Goal: Task Accomplishment & Management: Manage account settings

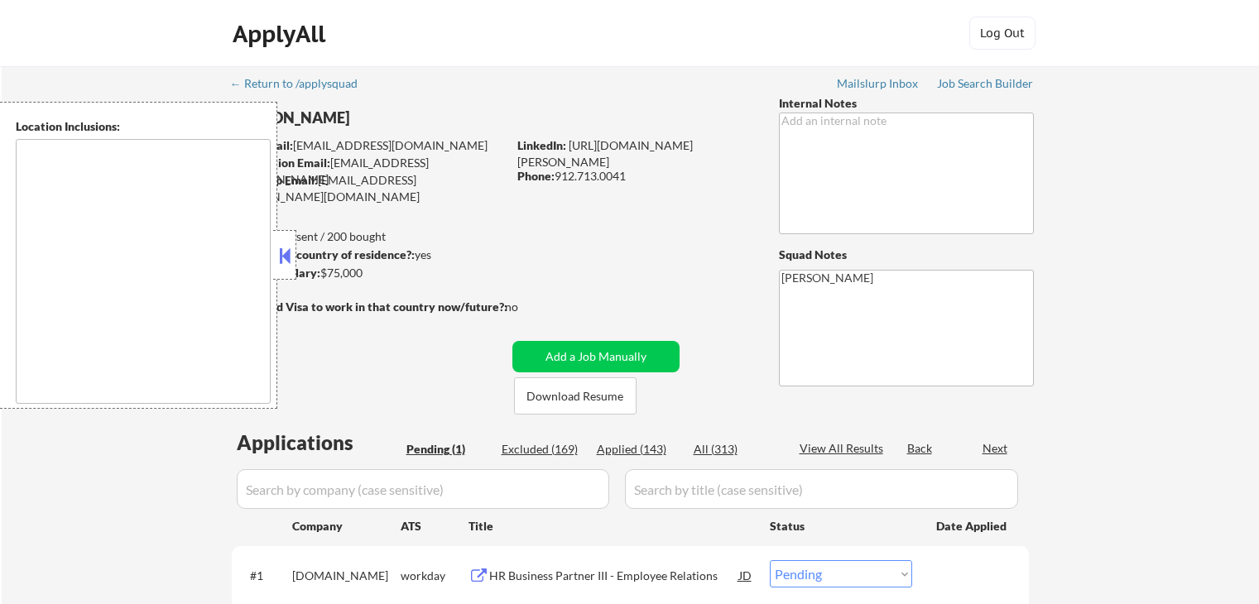
select select ""pending""
type textarea "[GEOGRAPHIC_DATA], [GEOGRAPHIC_DATA] [GEOGRAPHIC_DATA], [GEOGRAPHIC_DATA] [GEOG…"
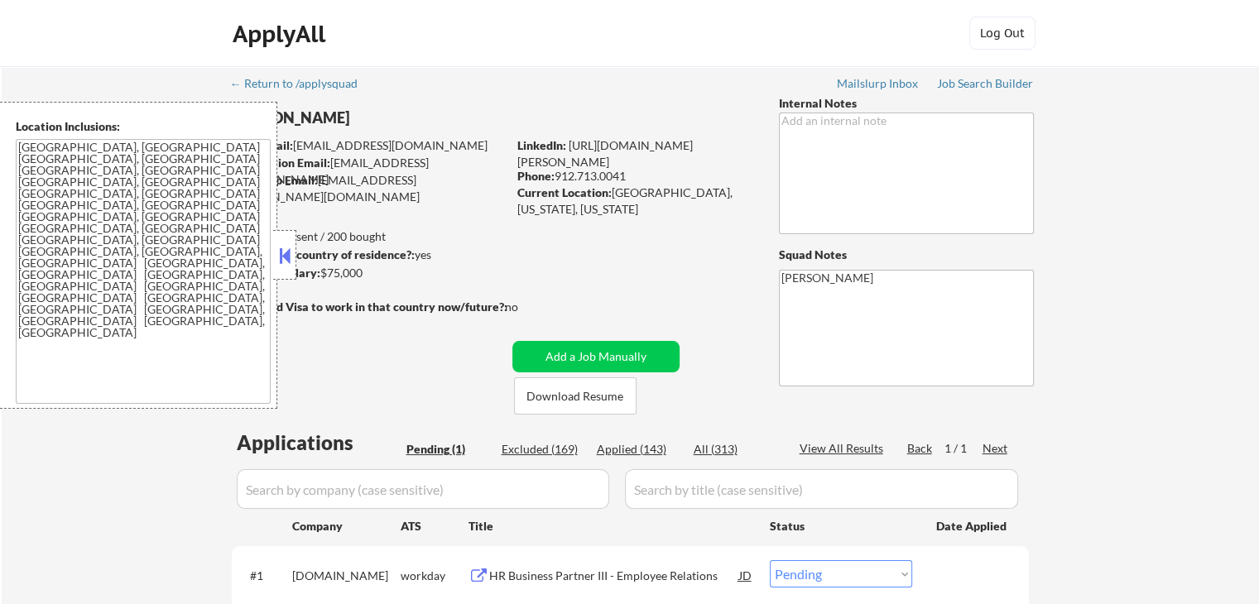
click at [282, 254] on button at bounding box center [285, 255] width 18 height 25
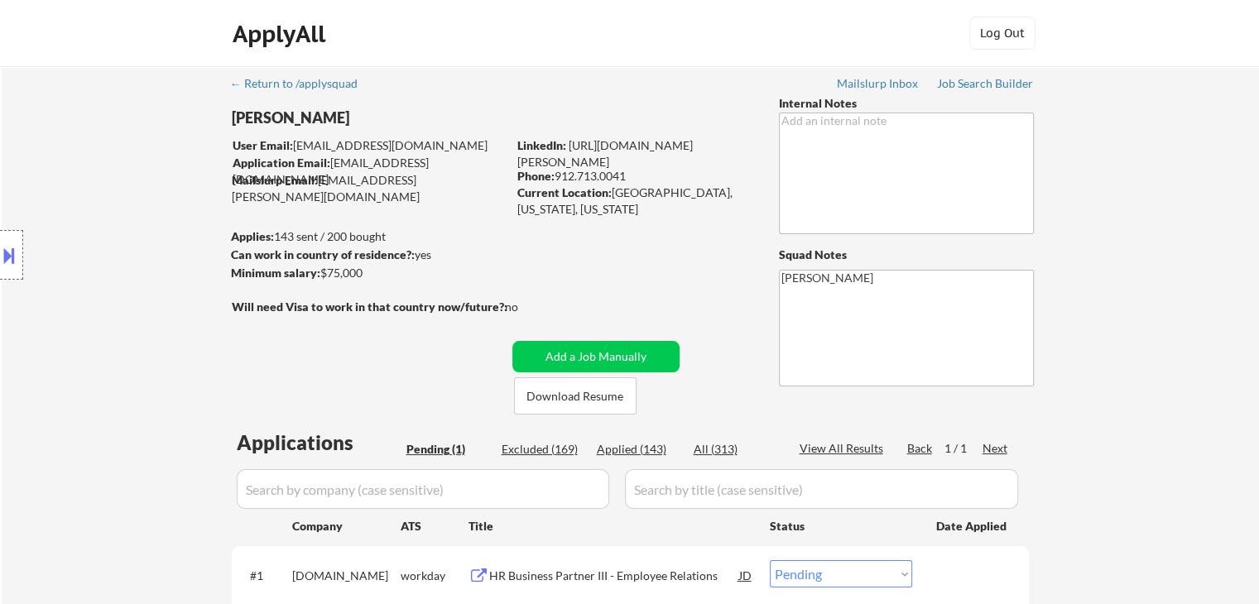
click at [157, 249] on div "Location Inclusions: [GEOGRAPHIC_DATA], [GEOGRAPHIC_DATA] [GEOGRAPHIC_DATA], [G…" at bounding box center [148, 255] width 296 height 307
drag, startPoint x: 372, startPoint y: 272, endPoint x: 324, endPoint y: 269, distance: 48.1
click at [324, 269] on div "Minimum salary: $75,000" at bounding box center [369, 273] width 276 height 17
click at [195, 193] on div "Location Inclusions: [GEOGRAPHIC_DATA], [GEOGRAPHIC_DATA] [GEOGRAPHIC_DATA], [G…" at bounding box center [148, 255] width 296 height 307
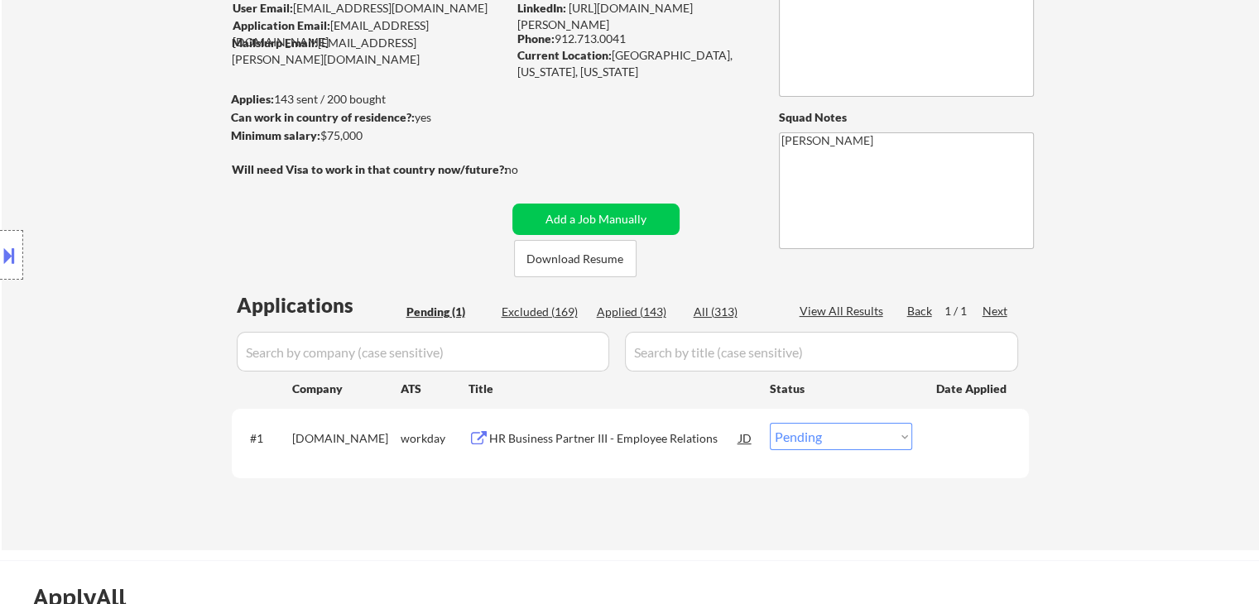
scroll to position [166, 0]
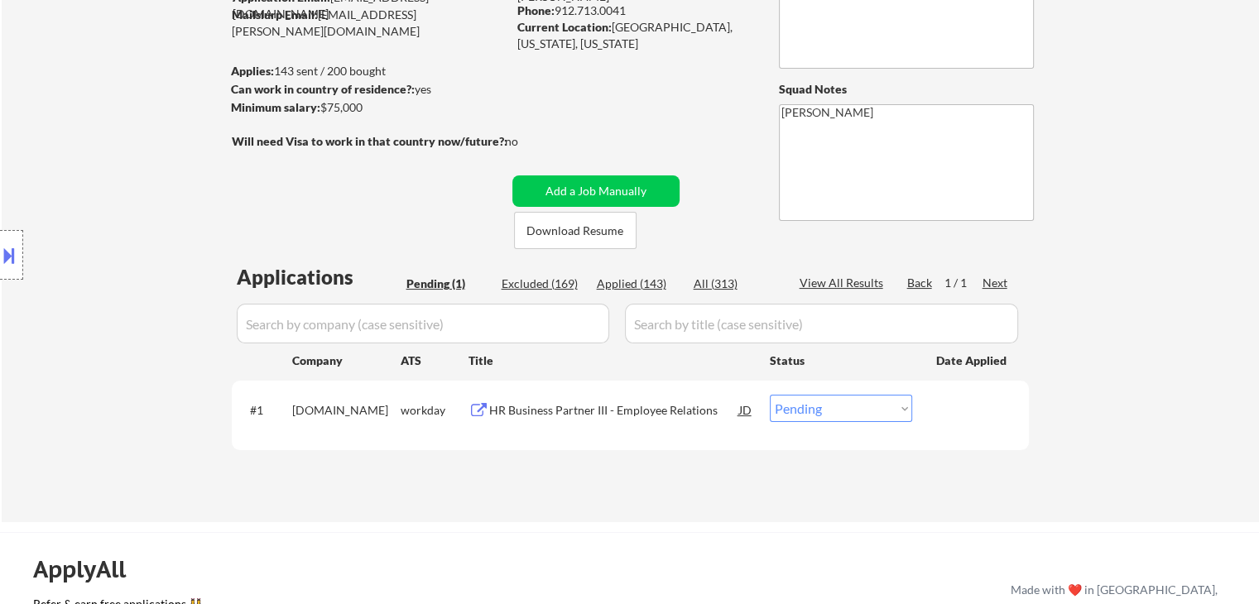
drag, startPoint x: 147, startPoint y: 197, endPoint x: 267, endPoint y: 193, distance: 121.0
click at [142, 193] on div "Location Inclusions: [GEOGRAPHIC_DATA], [GEOGRAPHIC_DATA] [GEOGRAPHIC_DATA], [G…" at bounding box center [148, 255] width 296 height 307
click at [615, 413] on div "HR Business Partner III - Employee Relations" at bounding box center [614, 410] width 250 height 17
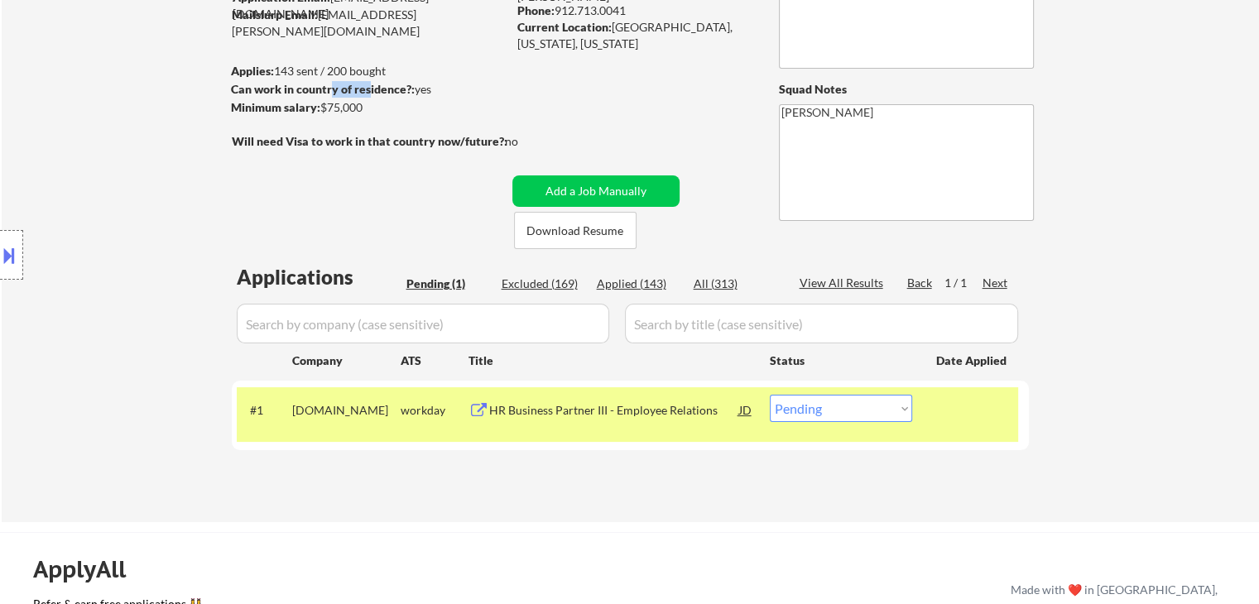
click at [330, 94] on div "Can work in country of residence?: yes" at bounding box center [366, 89] width 271 height 17
click at [848, 408] on select "Choose an option... Pending Applied Excluded (Questions) Excluded (Expired) Exc…" at bounding box center [841, 408] width 142 height 27
select select ""applied""
click at [770, 395] on select "Choose an option... Pending Applied Excluded (Questions) Excluded (Expired) Exc…" at bounding box center [841, 408] width 142 height 27
click at [90, 272] on div "Location Inclusions: [GEOGRAPHIC_DATA], [GEOGRAPHIC_DATA] [GEOGRAPHIC_DATA], [G…" at bounding box center [148, 255] width 296 height 307
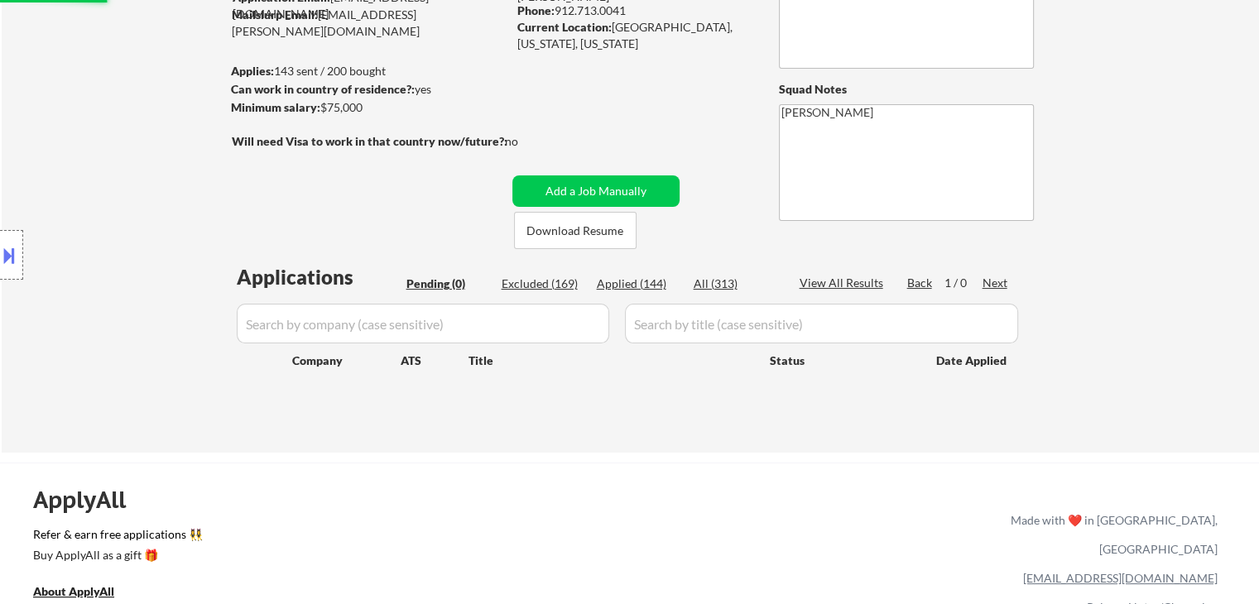
scroll to position [0, 0]
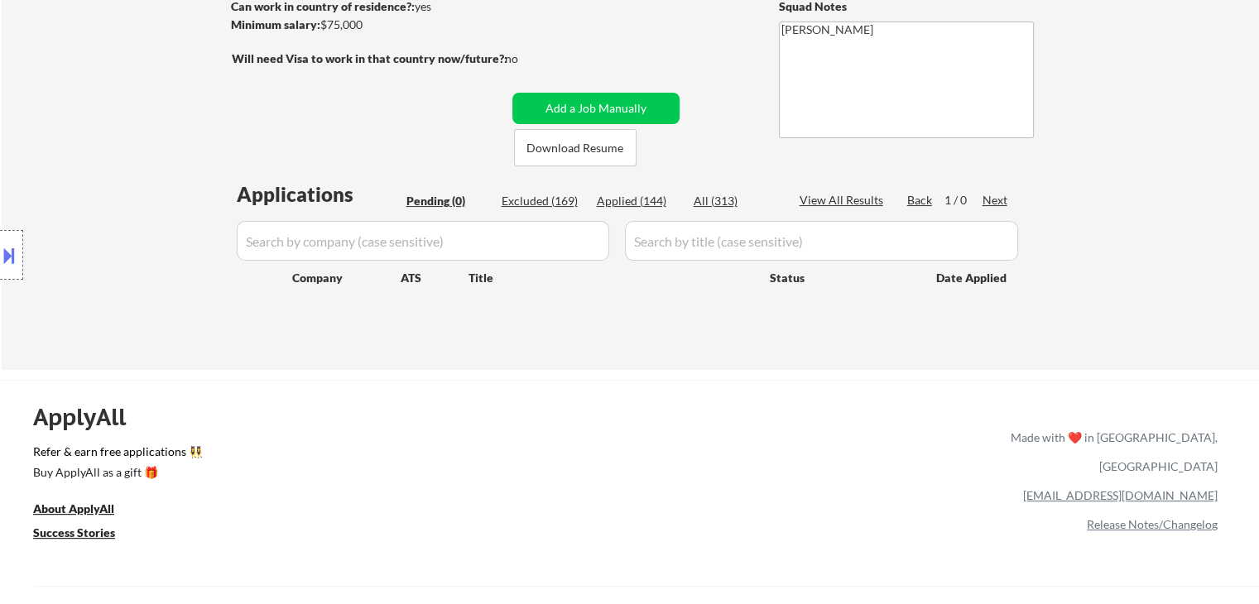
click at [73, 195] on div "Location Inclusions: [GEOGRAPHIC_DATA], [GEOGRAPHIC_DATA] [GEOGRAPHIC_DATA], [G…" at bounding box center [148, 255] width 296 height 307
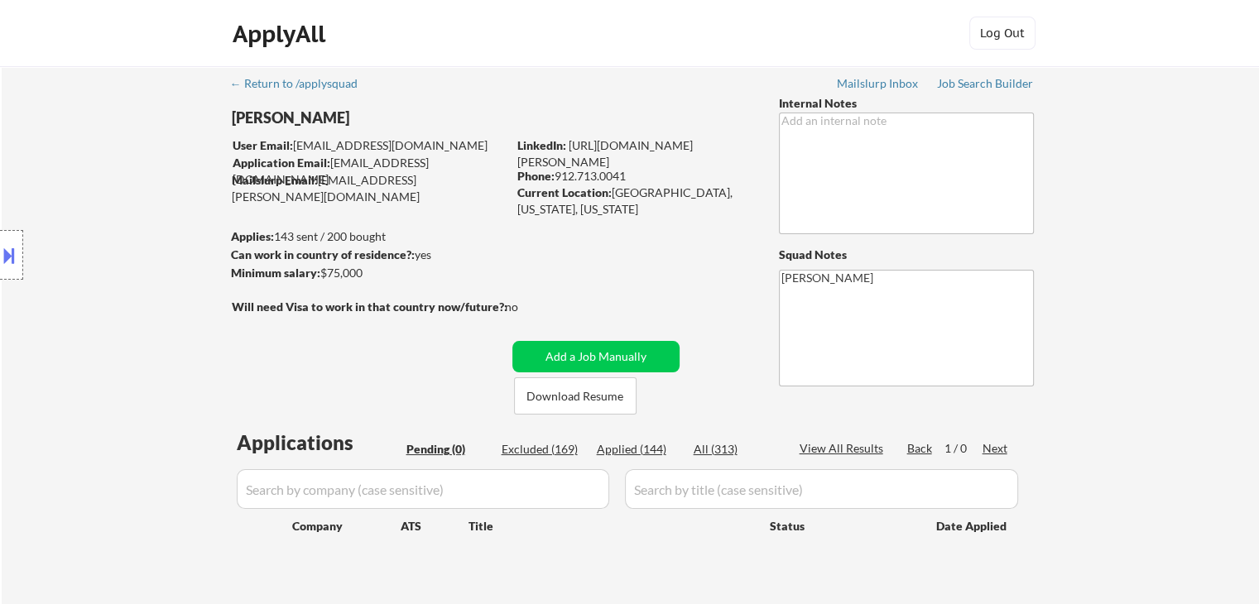
click at [227, 131] on div "Location Inclusions: [GEOGRAPHIC_DATA], [GEOGRAPHIC_DATA] [GEOGRAPHIC_DATA], [G…" at bounding box center [148, 255] width 296 height 307
drag, startPoint x: 123, startPoint y: 274, endPoint x: 117, endPoint y: 244, distance: 30.4
click at [117, 244] on body "← Return to /applysquad Mailslurp Inbox Job Search Builder [PERSON_NAME] User E…" at bounding box center [629, 302] width 1259 height 604
click at [117, 244] on div "Location Inclusions: [GEOGRAPHIC_DATA], [GEOGRAPHIC_DATA] [GEOGRAPHIC_DATA], [G…" at bounding box center [148, 255] width 296 height 307
click at [118, 244] on div "Location Inclusions: [GEOGRAPHIC_DATA], [GEOGRAPHIC_DATA] [GEOGRAPHIC_DATA], [G…" at bounding box center [148, 255] width 296 height 307
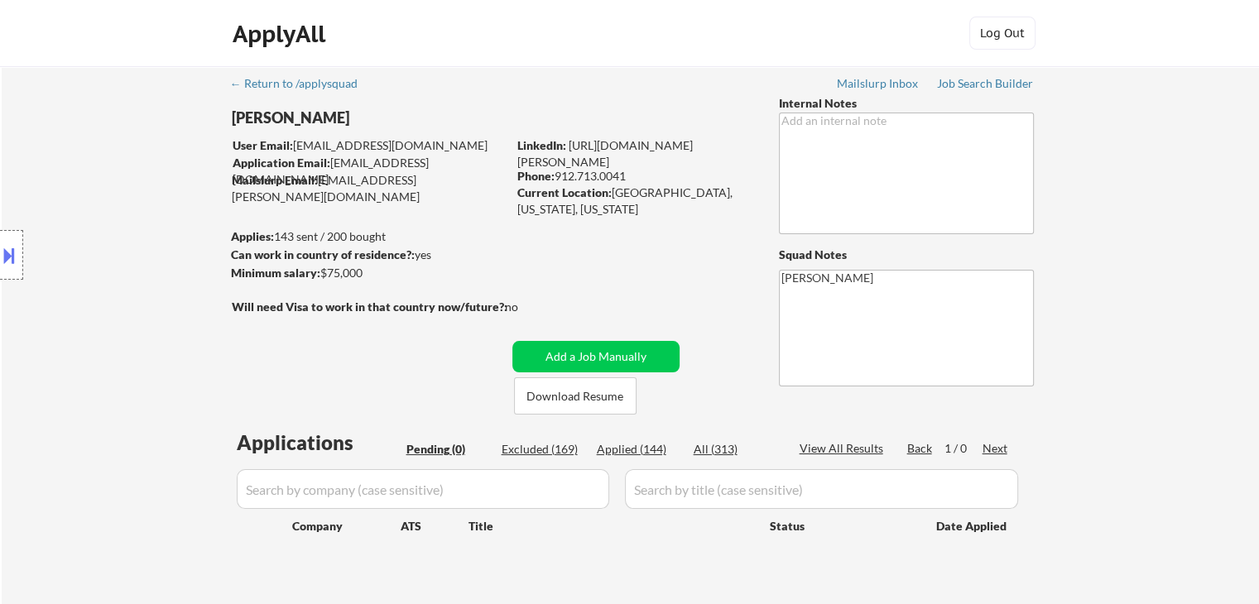
click at [119, 248] on div "Location Inclusions: [GEOGRAPHIC_DATA], [GEOGRAPHIC_DATA] [GEOGRAPHIC_DATA], [G…" at bounding box center [148, 255] width 296 height 307
click at [87, 272] on div "Location Inclusions: [GEOGRAPHIC_DATA], [GEOGRAPHIC_DATA] [GEOGRAPHIC_DATA], [G…" at bounding box center [148, 255] width 296 height 307
click at [104, 264] on div "Location Inclusions: [GEOGRAPHIC_DATA], [GEOGRAPHIC_DATA] [GEOGRAPHIC_DATA], [G…" at bounding box center [148, 255] width 296 height 307
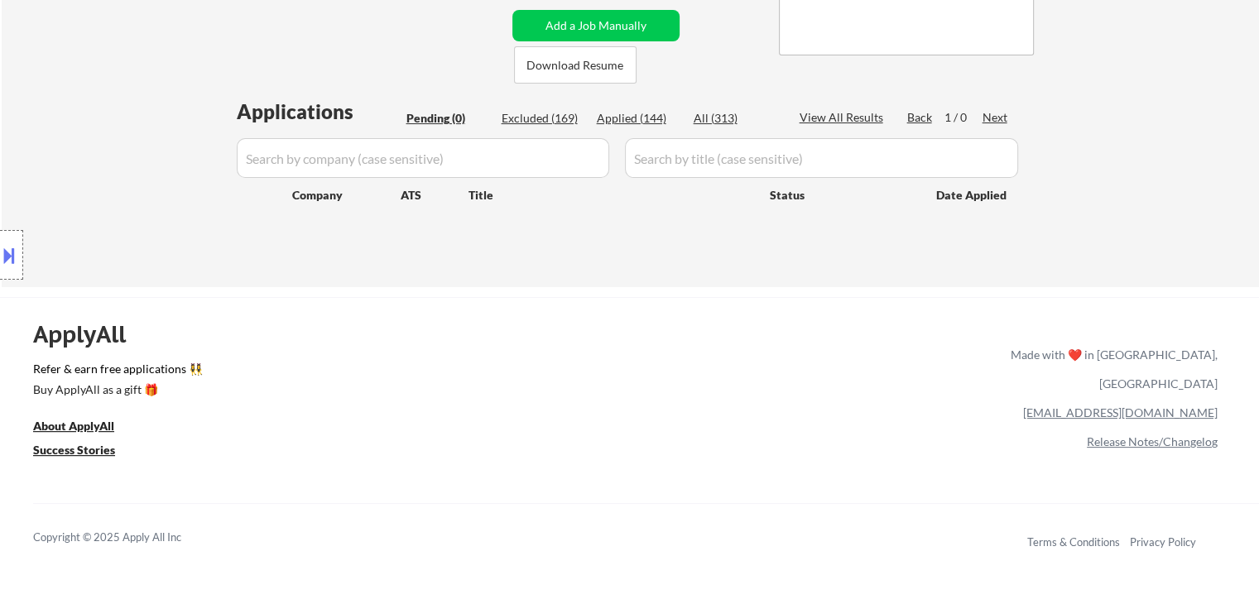
click at [280, 233] on div "Location Inclusions: [GEOGRAPHIC_DATA], [GEOGRAPHIC_DATA] [GEOGRAPHIC_DATA], [G…" at bounding box center [148, 255] width 296 height 307
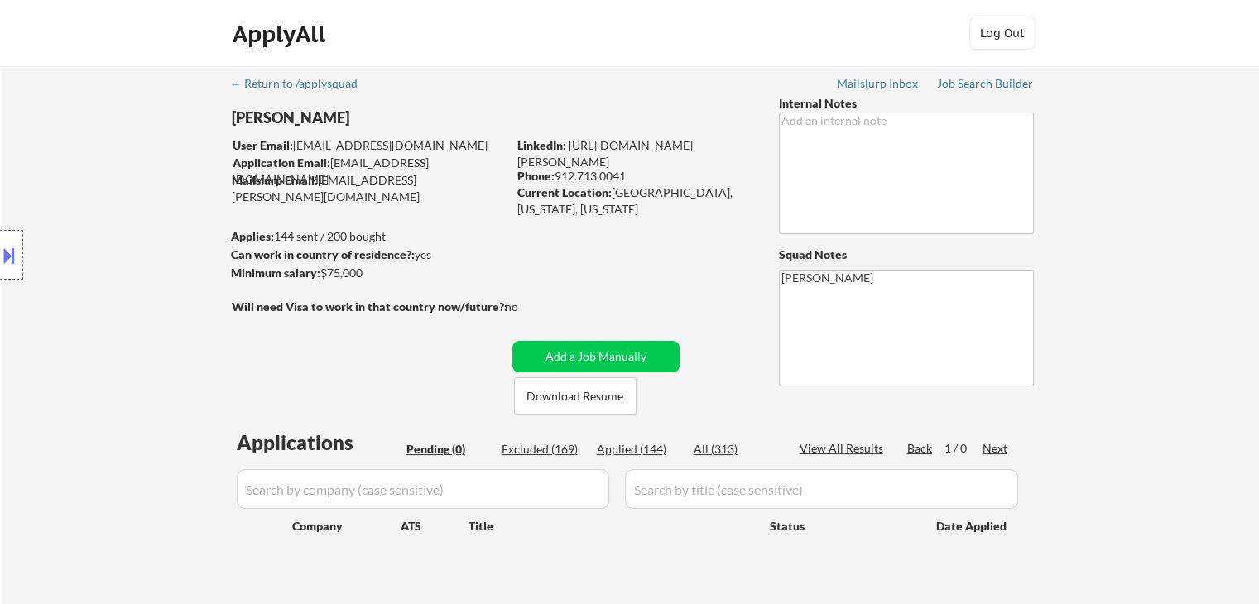
click at [140, 254] on div "Location Inclusions: [GEOGRAPHIC_DATA], [GEOGRAPHIC_DATA] [GEOGRAPHIC_DATA], [G…" at bounding box center [148, 255] width 296 height 307
click at [152, 243] on div "Location Inclusions: [GEOGRAPHIC_DATA], [GEOGRAPHIC_DATA] [GEOGRAPHIC_DATA], [G…" at bounding box center [148, 255] width 296 height 307
click at [149, 272] on div "Location Inclusions: [GEOGRAPHIC_DATA], [GEOGRAPHIC_DATA] [GEOGRAPHIC_DATA], [G…" at bounding box center [148, 255] width 296 height 307
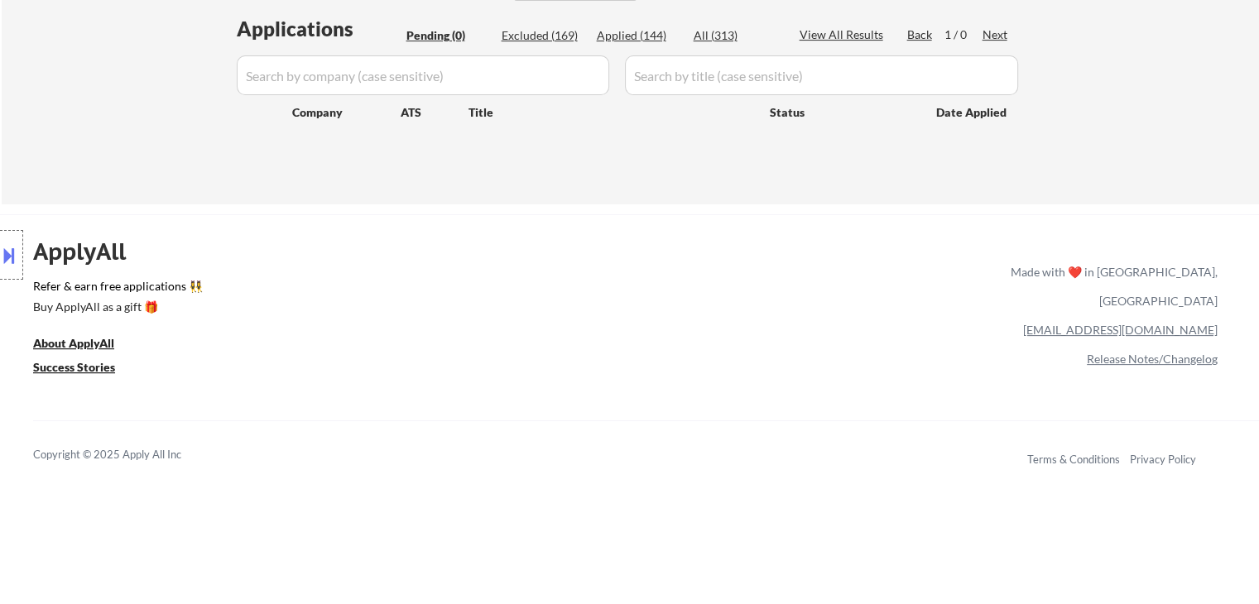
drag, startPoint x: 1220, startPoint y: 134, endPoint x: 1239, endPoint y: 38, distance: 97.9
